Goal: Task Accomplishment & Management: Complete application form

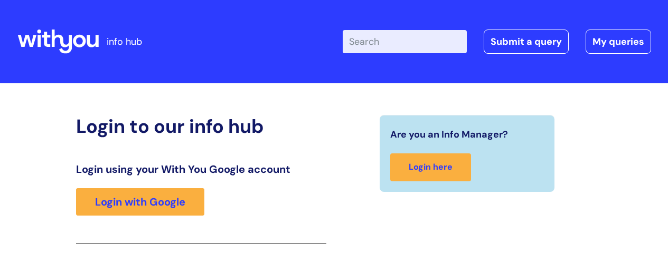
scroll to position [174, 0]
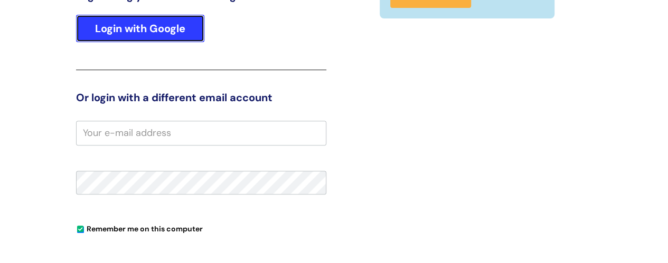
click at [166, 32] on link "Login with Google" at bounding box center [140, 28] width 128 height 27
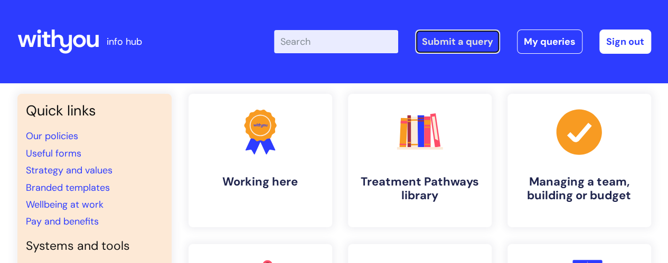
click at [469, 44] on link "Submit a query" at bounding box center [457, 42] width 85 height 24
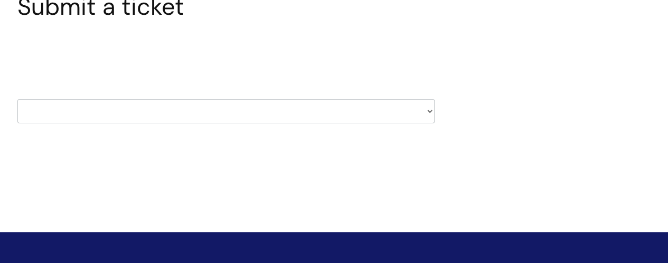
scroll to position [100, 0]
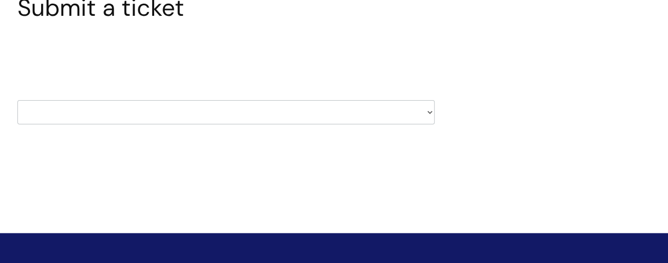
click at [158, 120] on select "HR / People IT and Support Clinical Drug Alerts Finance Accounts Data Support T…" at bounding box center [225, 112] width 417 height 24
select select "learning_and_development"
click at [17, 100] on select "HR / People IT and Support Clinical Drug Alerts Finance Accounts Data Support T…" at bounding box center [225, 112] width 417 height 24
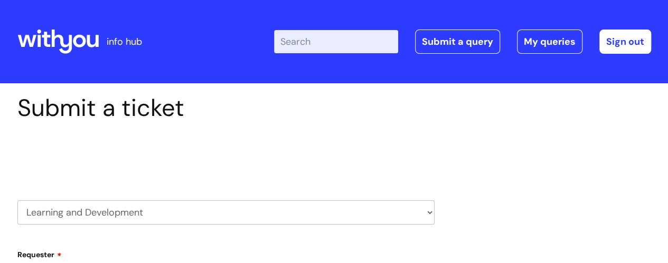
select select "80004286522"
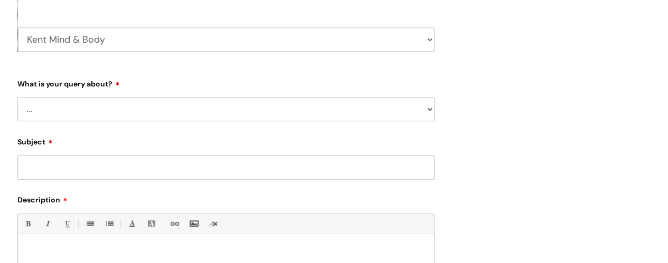
scroll to position [318, 0]
click at [70, 106] on select "... Question about a training course or session booking Ask about apprenticeshi…" at bounding box center [225, 108] width 417 height 24
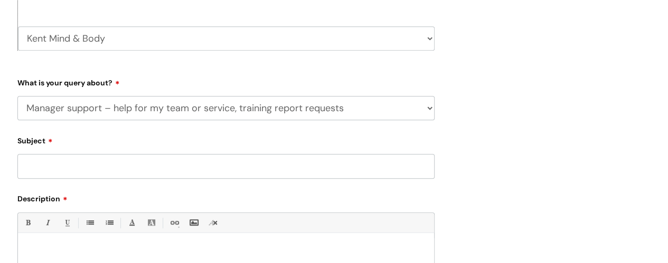
click at [17, 96] on select "... Question about a training course or session booking Ask about apprenticeshi…" at bounding box center [225, 108] width 417 height 24
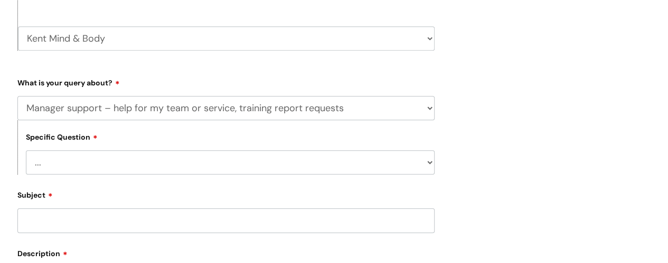
click at [100, 155] on select "... Report or dashboard request Update information for my team members Support …" at bounding box center [230, 162] width 408 height 24
click at [122, 104] on select "... Question about a training course or session booking Ask about apprenticeshi…" at bounding box center [225, 108] width 417 height 24
select select "Something else / not listed here"
click at [17, 96] on select "... Question about a training course or session booking Ask about apprenticeshi…" at bounding box center [225, 108] width 417 height 24
click at [98, 155] on select "... Other" at bounding box center [230, 162] width 408 height 24
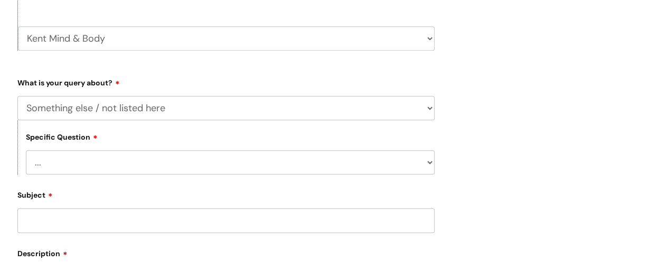
select select "Other"
click at [26, 151] on select "... Other" at bounding box center [230, 162] width 408 height 24
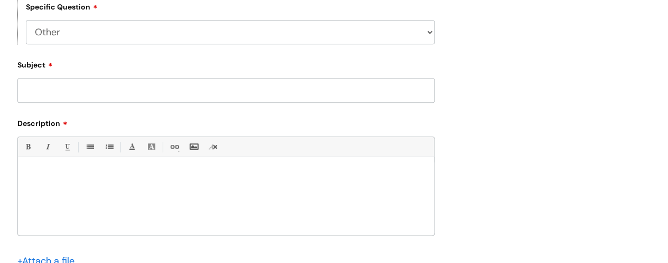
scroll to position [449, 0]
click at [94, 91] on input "Subject" at bounding box center [225, 90] width 417 height 24
type input "New starter login details"
click at [90, 179] on p at bounding box center [226, 174] width 400 height 9
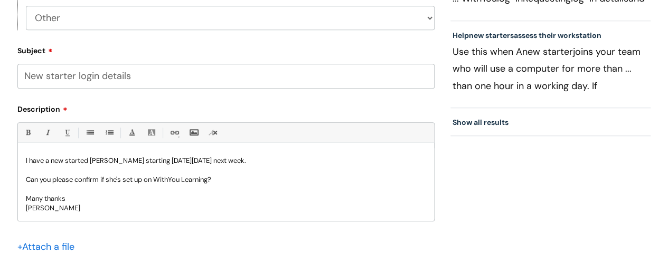
scroll to position [467, 0]
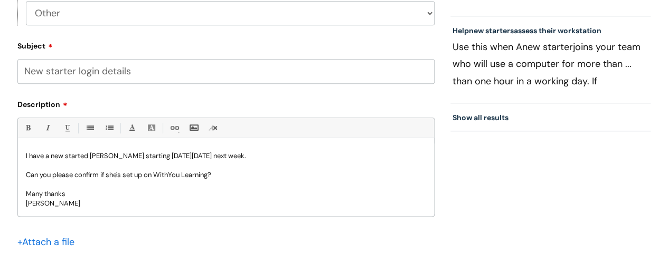
click at [94, 188] on p at bounding box center [226, 184] width 400 height 9
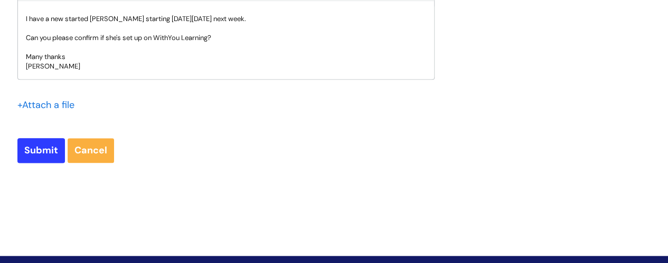
scroll to position [605, 0]
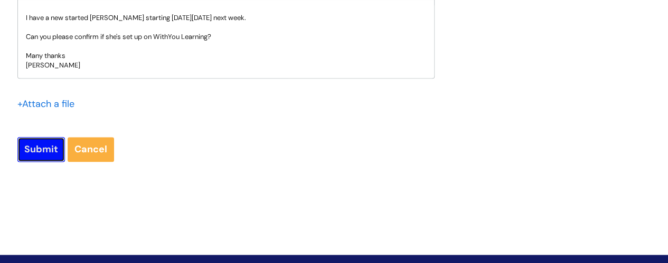
click at [31, 148] on input "Submit" at bounding box center [40, 149] width 47 height 24
type input "Please Wait..."
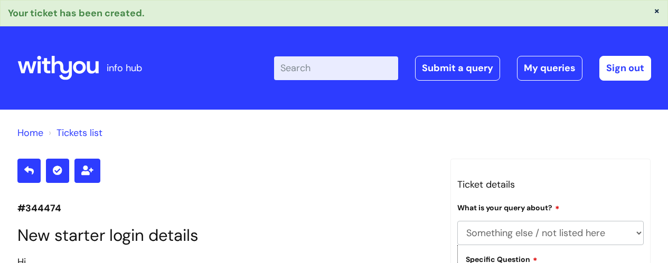
select select "Something else / not listed here"
select select "Other"
